Goal: Find specific page/section: Find specific page/section

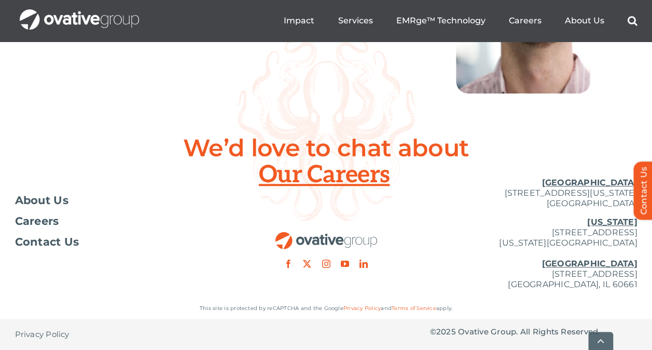
scroll to position [4331, 0]
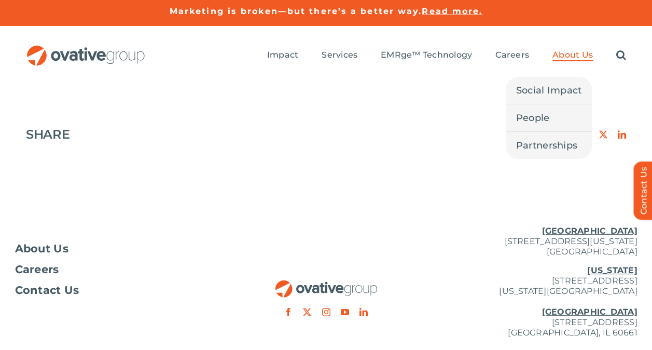
click at [557, 56] on span "About Us" at bounding box center [573, 55] width 40 height 10
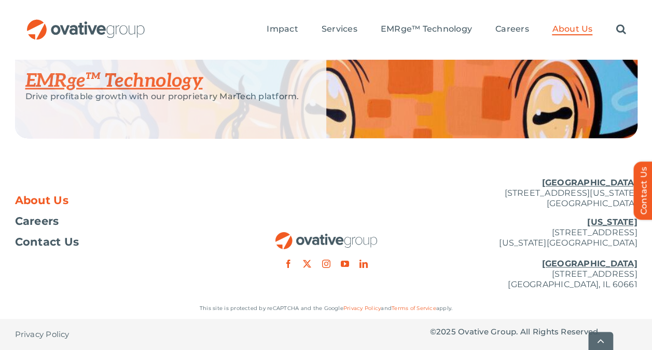
scroll to position [2449, 0]
